Goal: Information Seeking & Learning: Learn about a topic

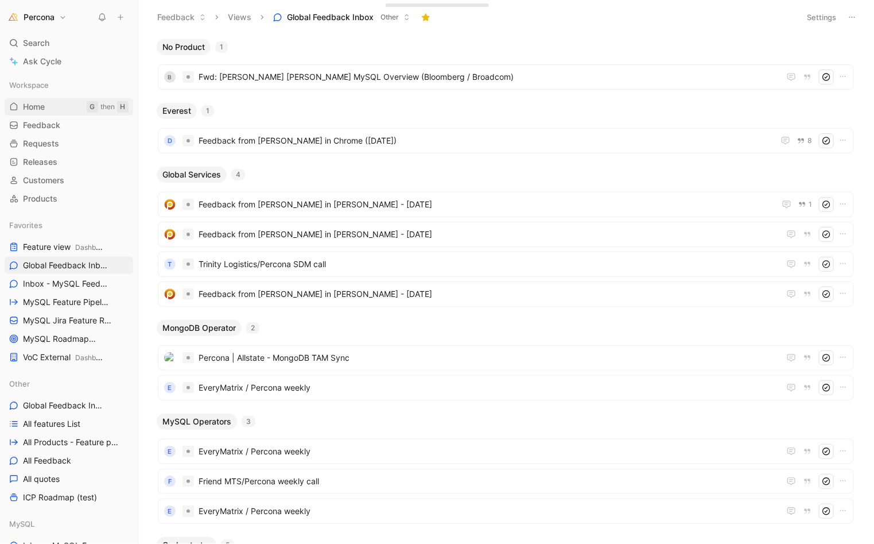
click at [39, 106] on span "Home" at bounding box center [34, 106] width 22 height 11
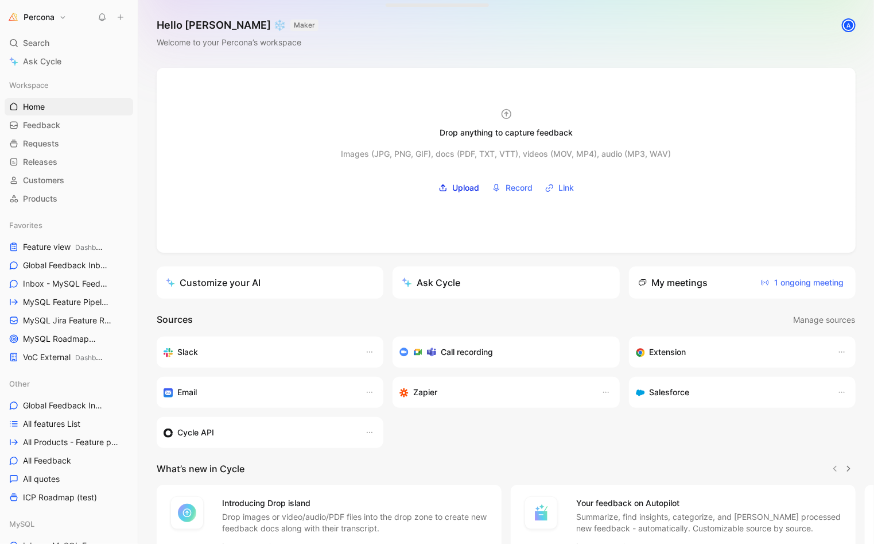
click at [843, 25] on div "A" at bounding box center [848, 25] width 11 height 11
click at [68, 280] on span "Inbox - MySQL Feedback MySQL" at bounding box center [63, 284] width 80 height 12
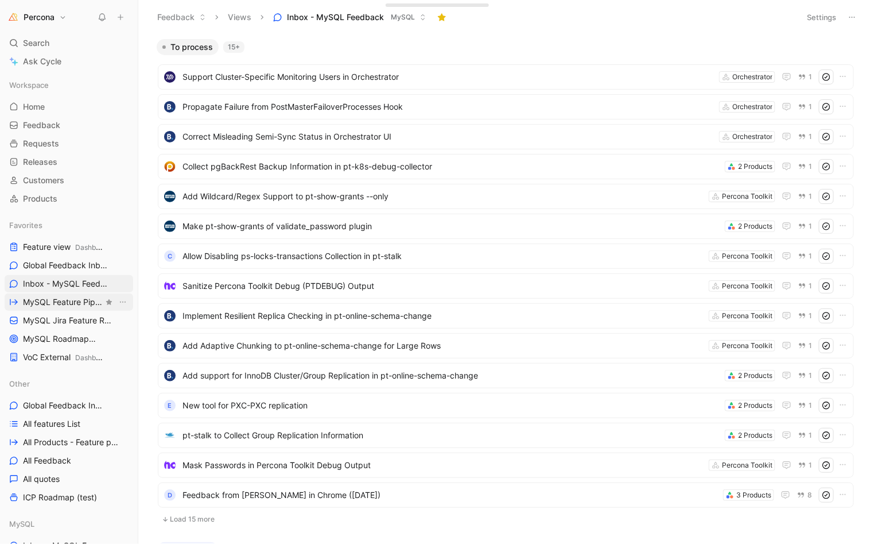
click at [63, 301] on span "MySQL Feature Pipeline MySQL" at bounding box center [63, 302] width 80 height 12
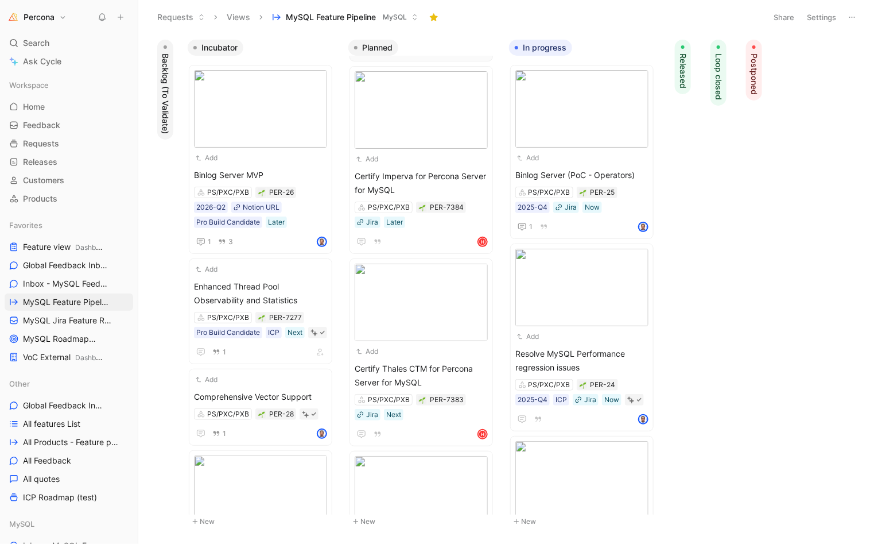
scroll to position [372, 0]
click at [52, 340] on span "MySQL Roadmap MySQL" at bounding box center [63, 339] width 80 height 12
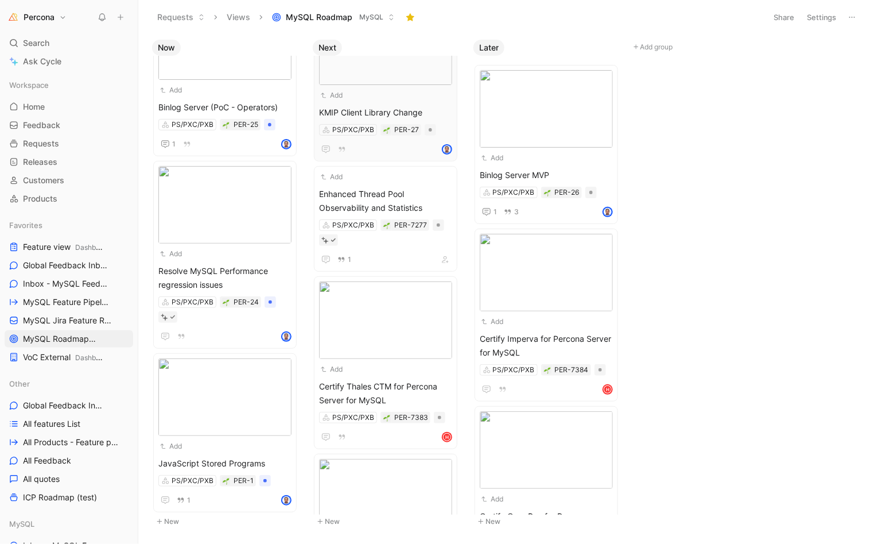
scroll to position [369, 0]
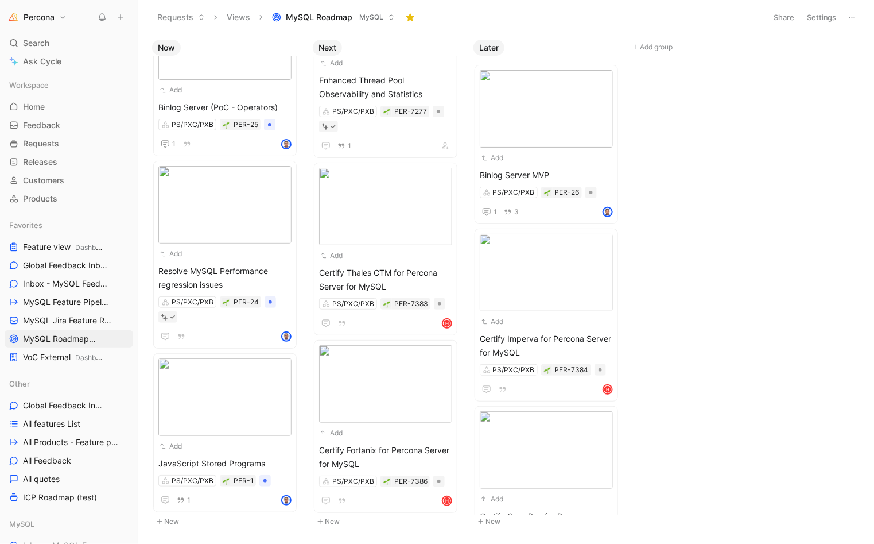
click at [137, 16] on icon at bounding box center [137, 17] width 9 height 9
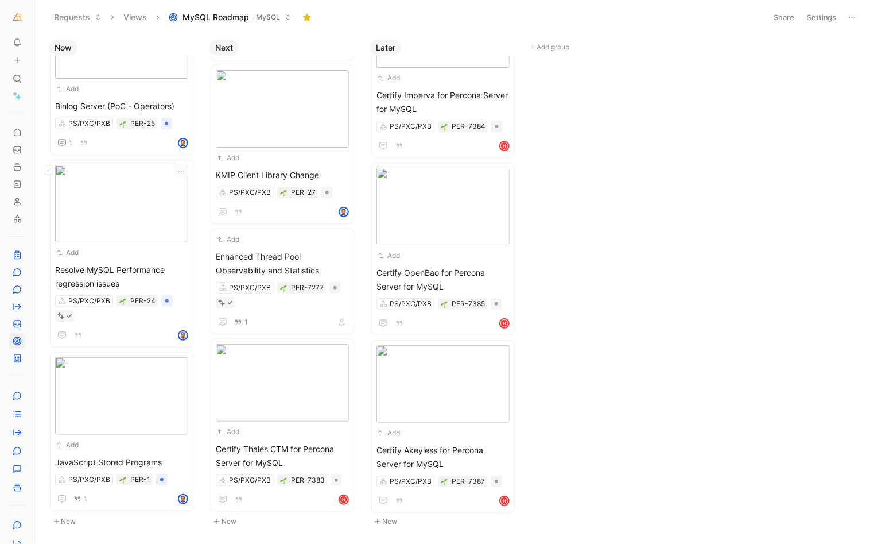
scroll to position [68, 0]
click at [34, 18] on use at bounding box center [37, 17] width 7 height 7
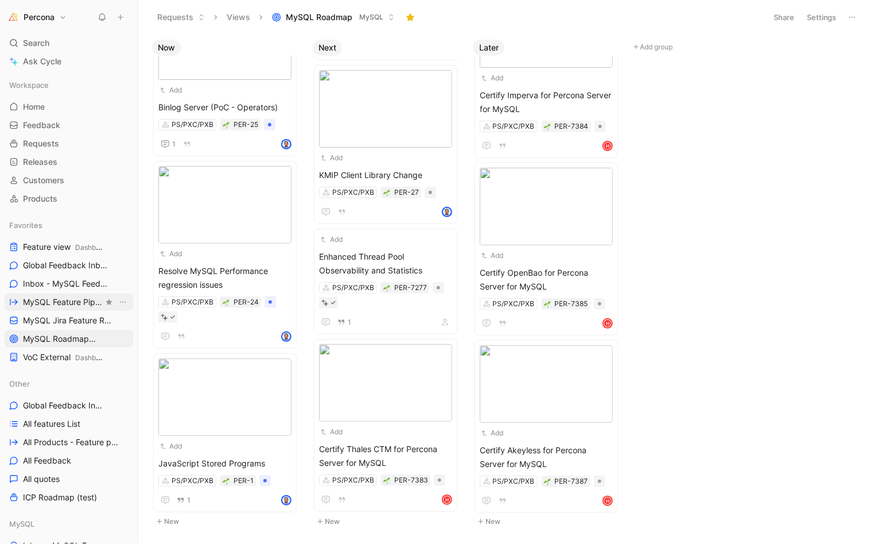
click at [68, 300] on span "MySQL Feature Pipeline MySQL" at bounding box center [63, 302] width 80 height 12
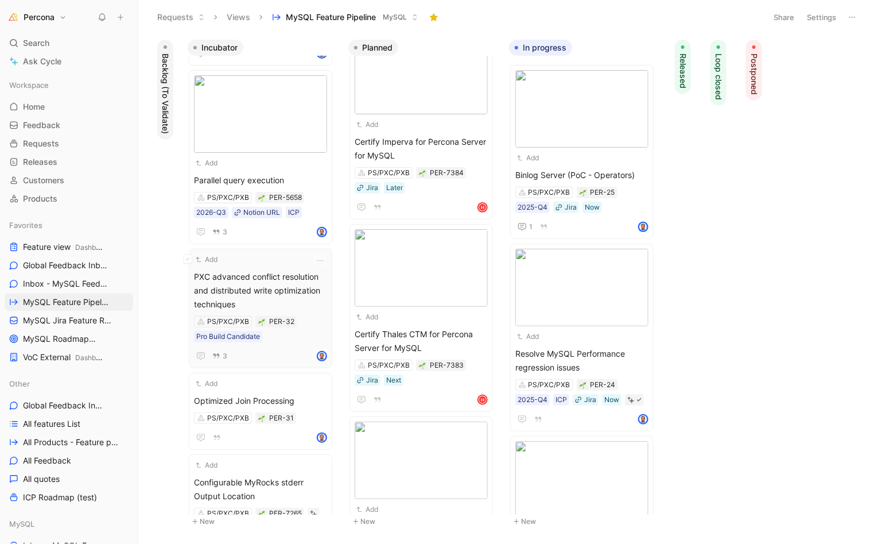
scroll to position [408, 0]
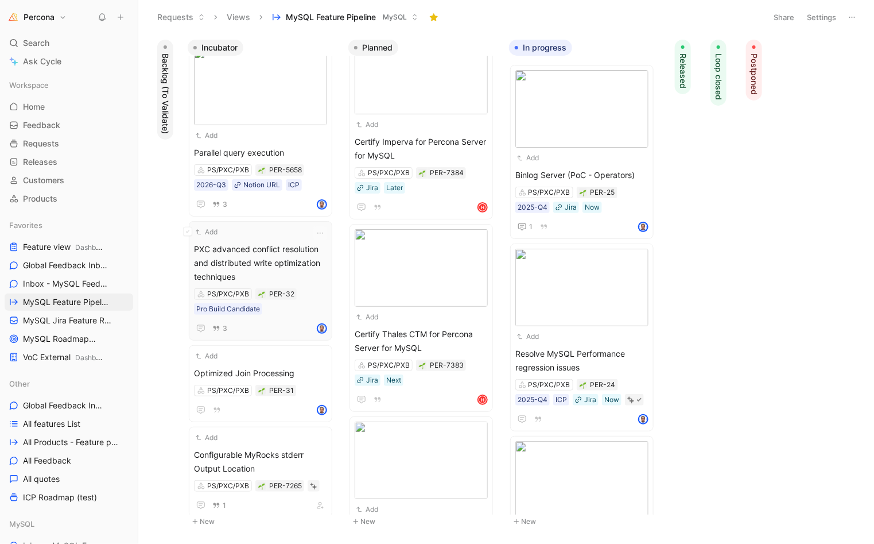
click at [239, 260] on span "PXC advanced conflict resolution and distributed write optimization techniques" at bounding box center [260, 262] width 133 height 41
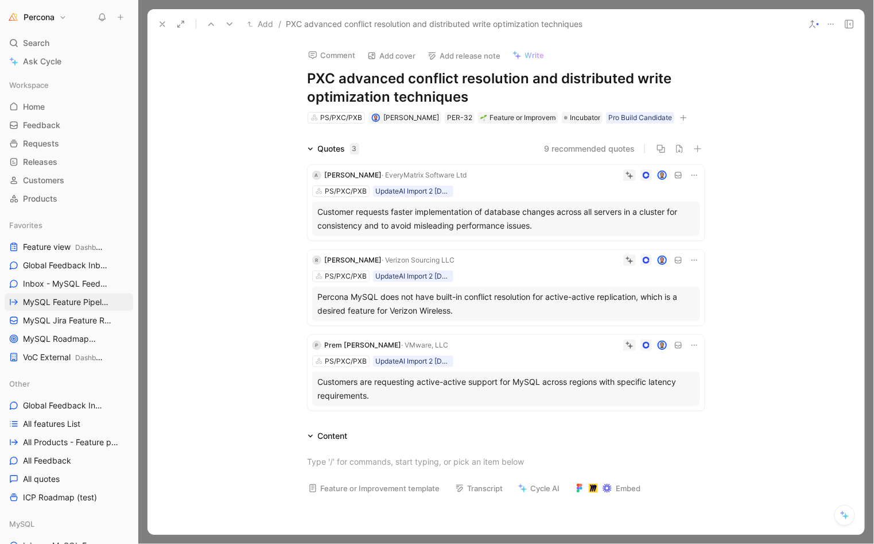
click at [164, 20] on icon at bounding box center [162, 24] width 9 height 9
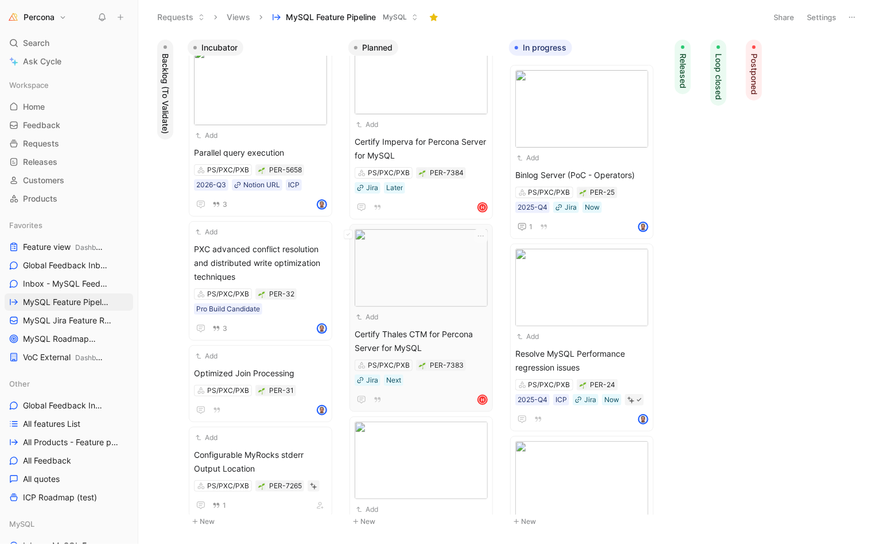
click at [443, 336] on span "Certify Thales CTM for Percona Server for MySQL" at bounding box center [421, 341] width 133 height 28
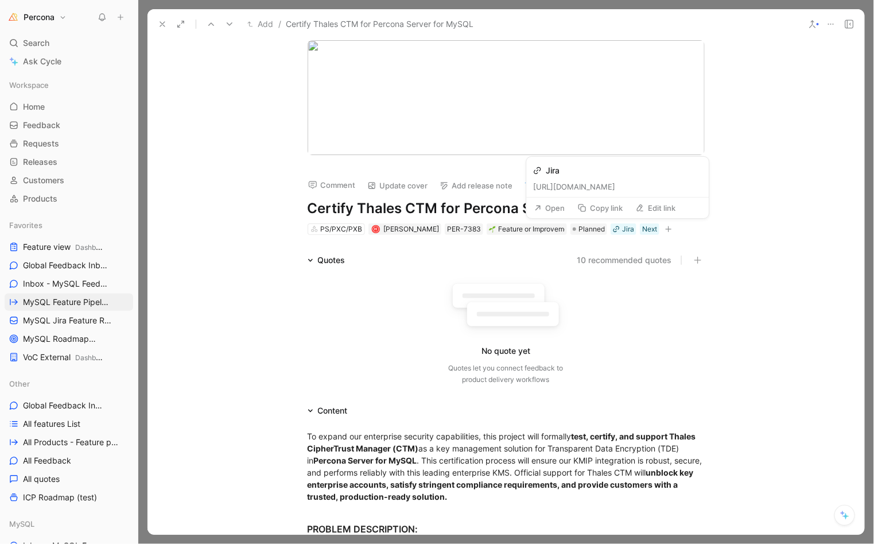
click at [606, 206] on button "Copy link" at bounding box center [601, 208] width 56 height 16
